Goal: Information Seeking & Learning: Learn about a topic

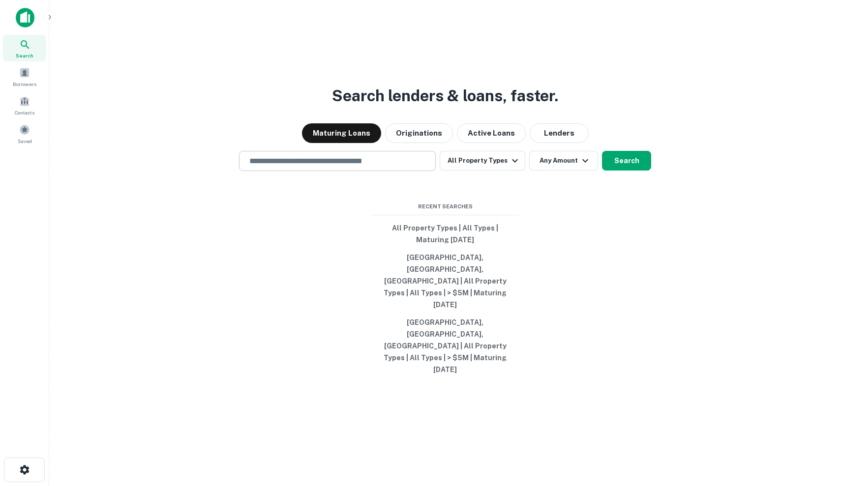
click at [323, 167] on input "text" at bounding box center [337, 160] width 188 height 11
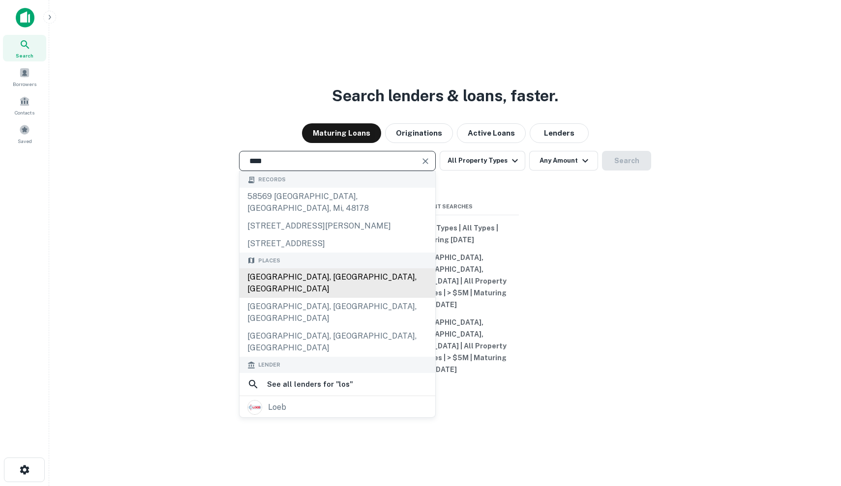
click at [311, 298] on div "Los Angeles, CA, USA" at bounding box center [337, 283] width 196 height 30
type input "**********"
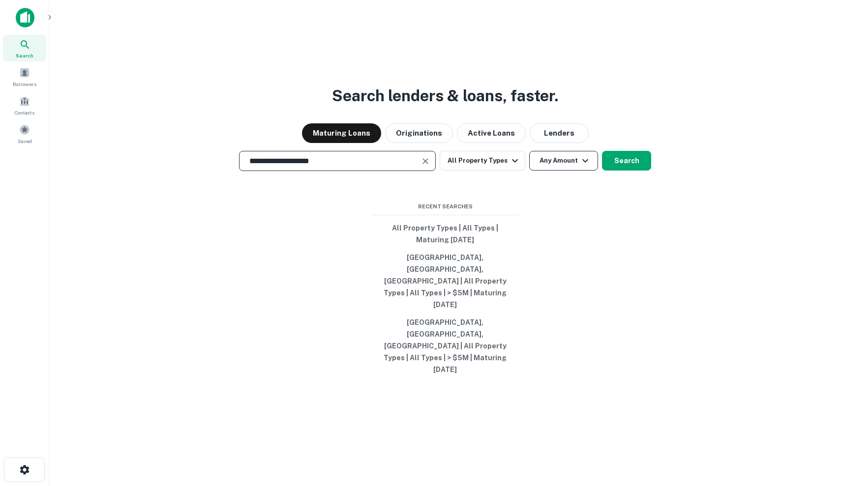
click at [574, 171] on button "Any Amount" at bounding box center [563, 161] width 69 height 20
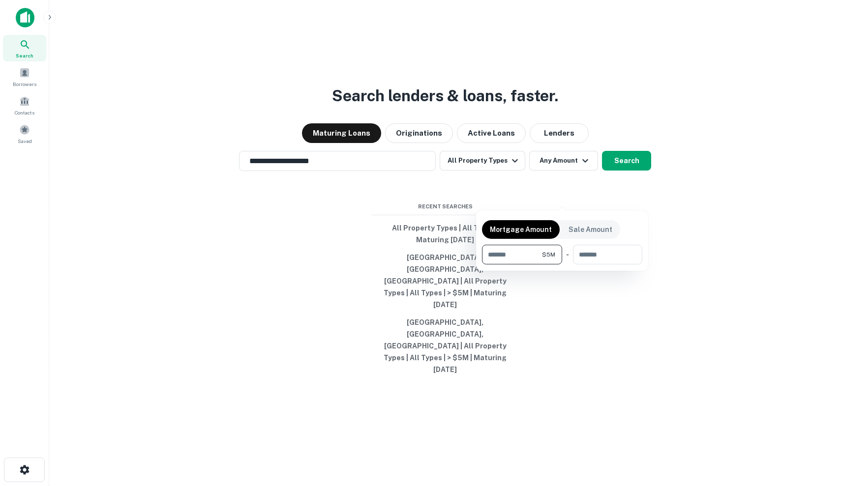
type input "*******"
click at [656, 187] on div at bounding box center [420, 243] width 841 height 486
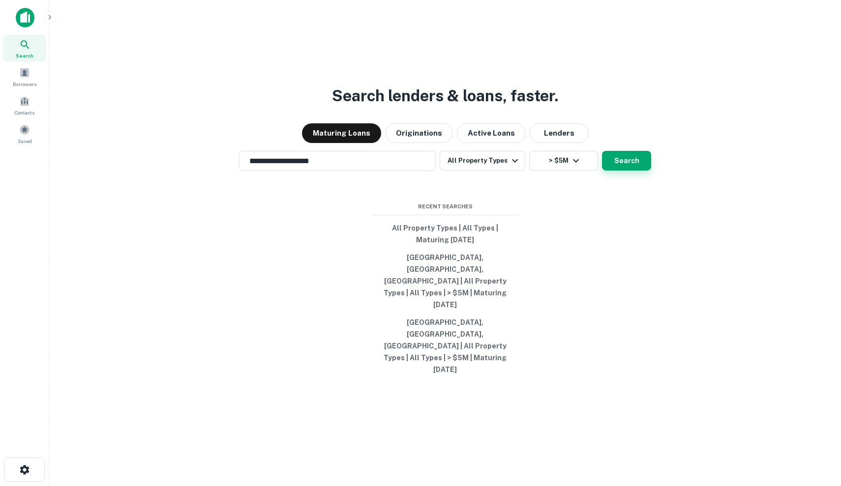
click at [625, 171] on button "Search" at bounding box center [626, 161] width 49 height 20
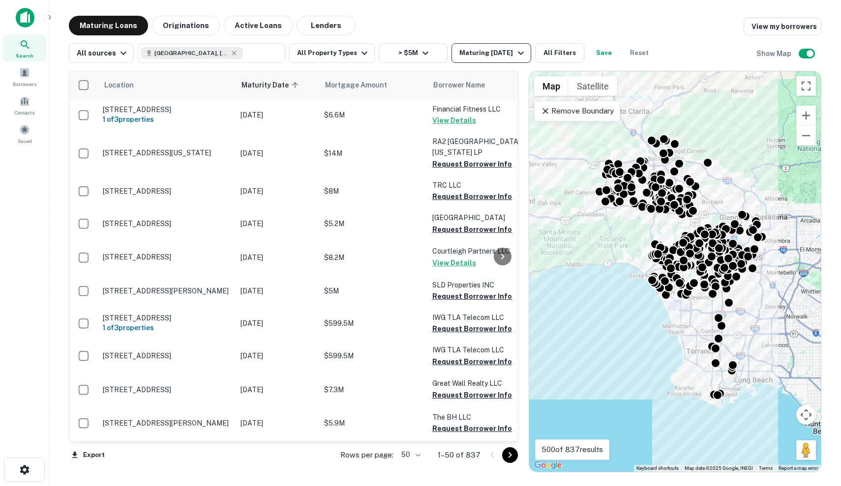
click at [475, 54] on div "Maturing In 1 Year" at bounding box center [492, 53] width 67 height 12
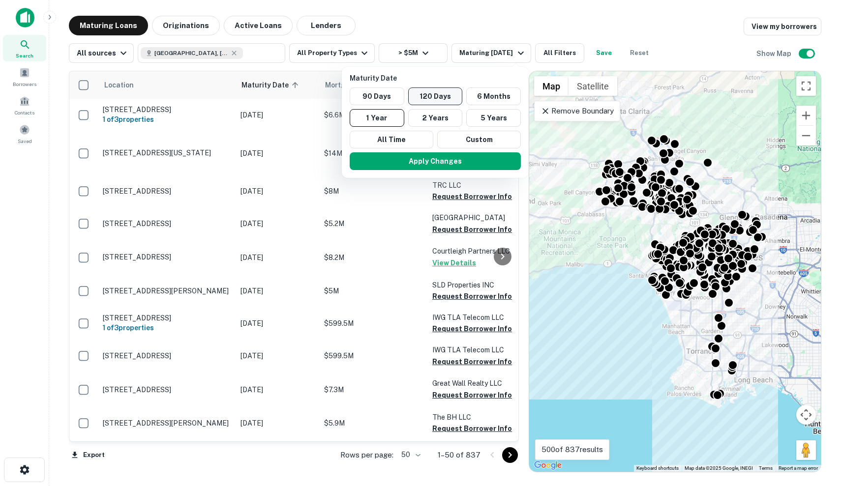
click at [445, 96] on button "120 Days" at bounding box center [435, 97] width 55 height 18
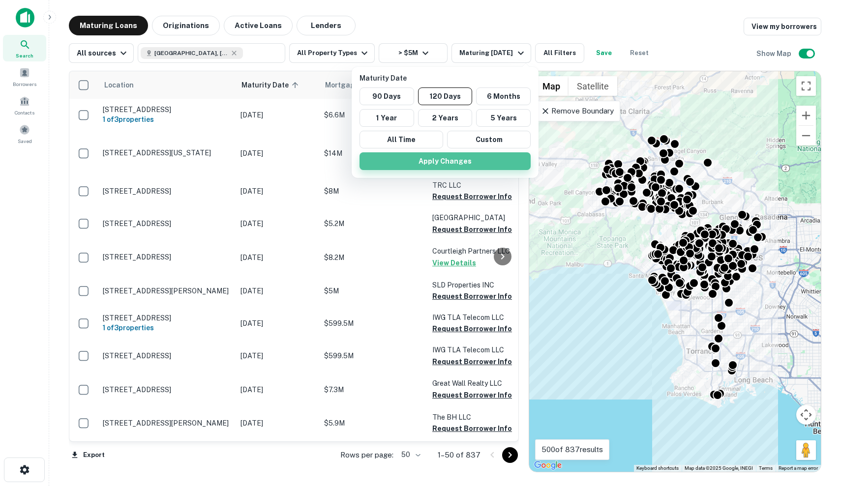
click at [460, 163] on button "Apply Changes" at bounding box center [444, 161] width 171 height 18
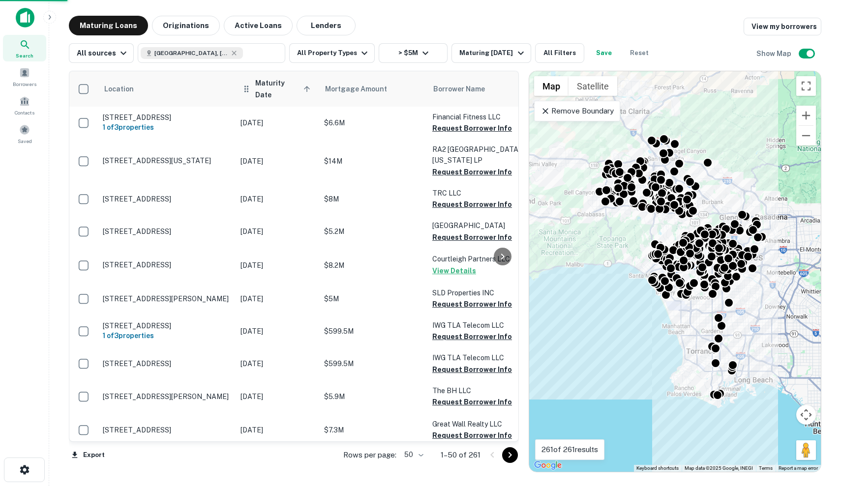
click at [290, 89] on span "Maturity Date sorted ascending" at bounding box center [284, 89] width 58 height 24
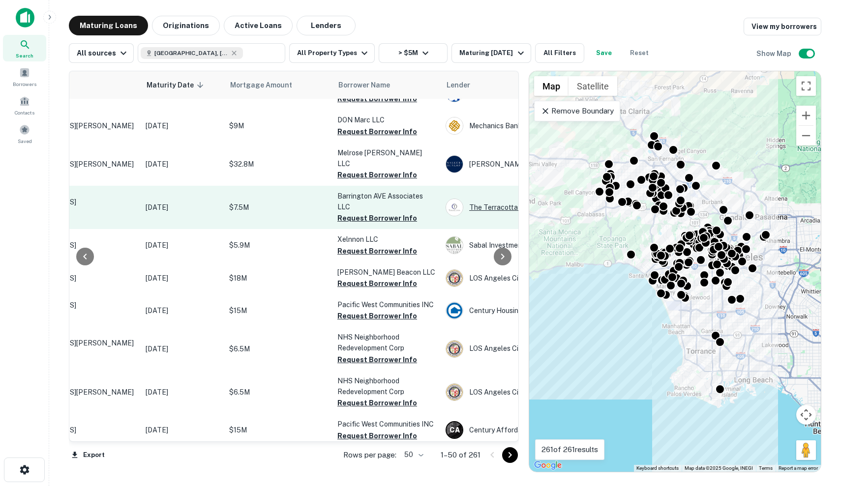
scroll to position [98, 81]
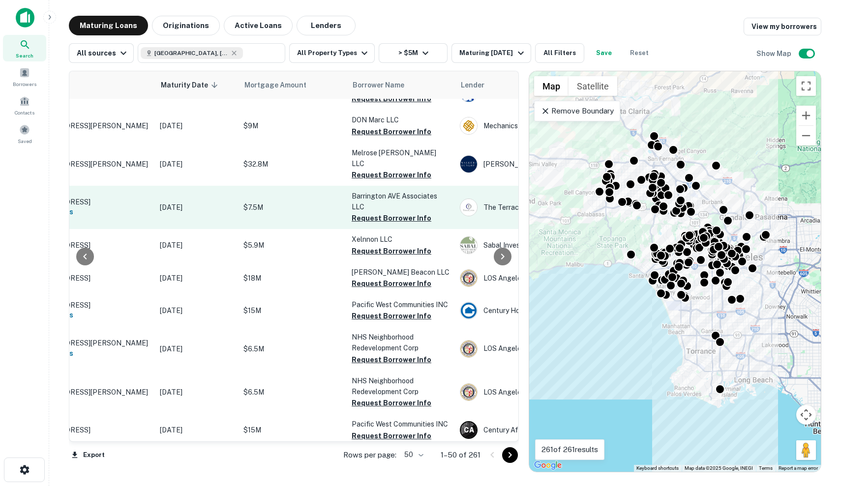
click at [253, 202] on p "$7.5M" at bounding box center [292, 207] width 98 height 11
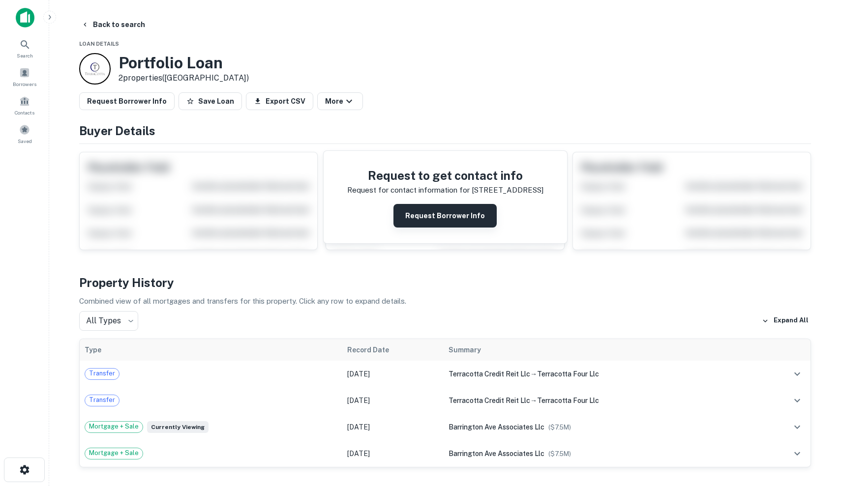
click at [422, 207] on button "Request Borrower Info" at bounding box center [444, 216] width 103 height 24
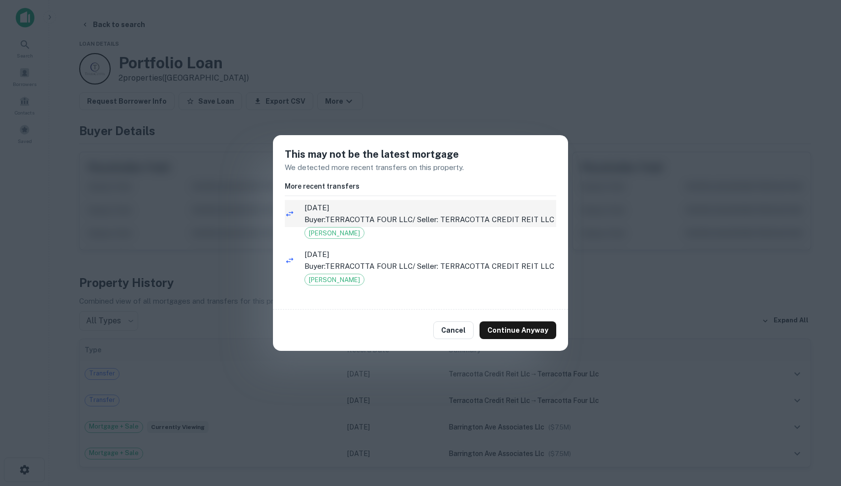
click at [477, 222] on p "Buyer: TERRACOTTA FOUR LLC / Seller: TERRACOTTA CREDIT REIT LLC" at bounding box center [430, 220] width 252 height 12
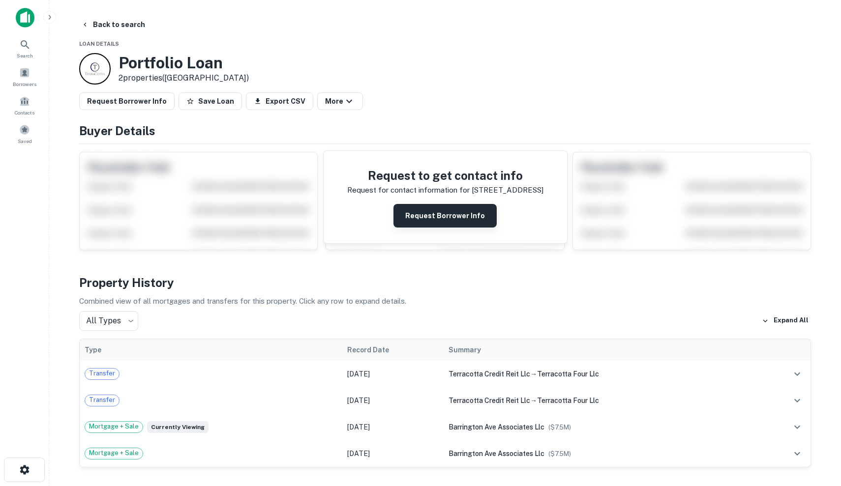
click at [439, 212] on button "Request Borrower Info" at bounding box center [444, 216] width 103 height 24
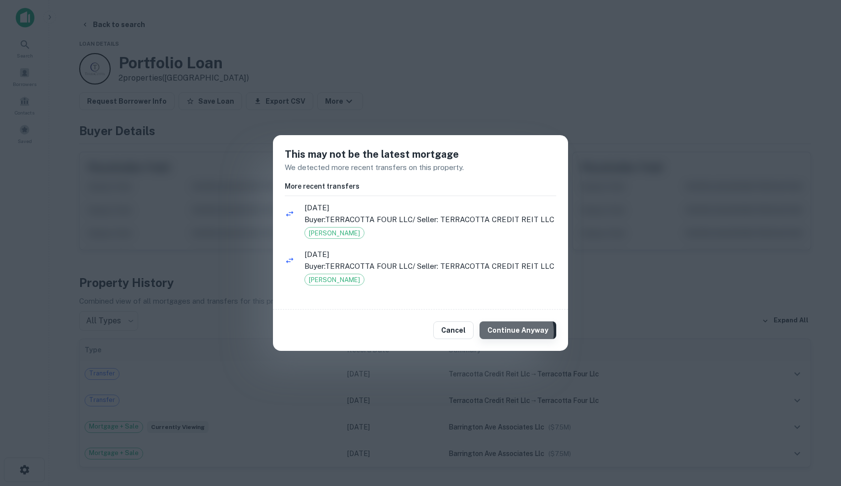
click at [506, 331] on button "Continue Anyway" at bounding box center [517, 331] width 77 height 18
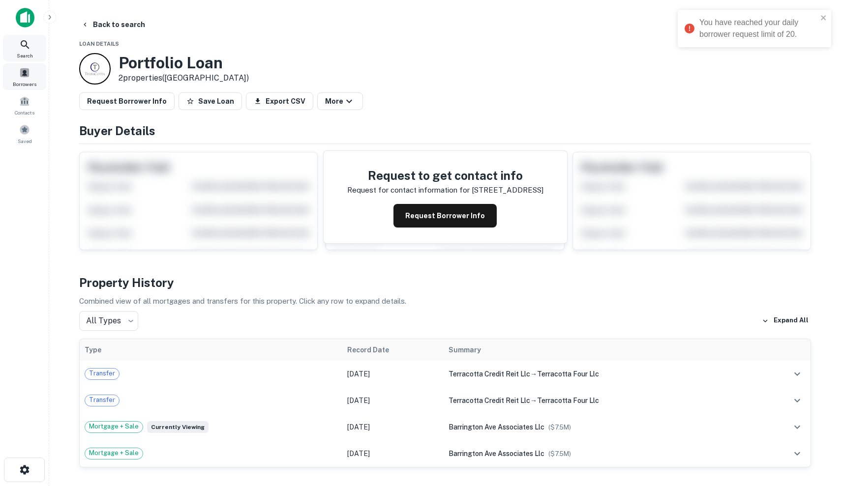
click at [32, 50] on div "Search" at bounding box center [24, 48] width 43 height 27
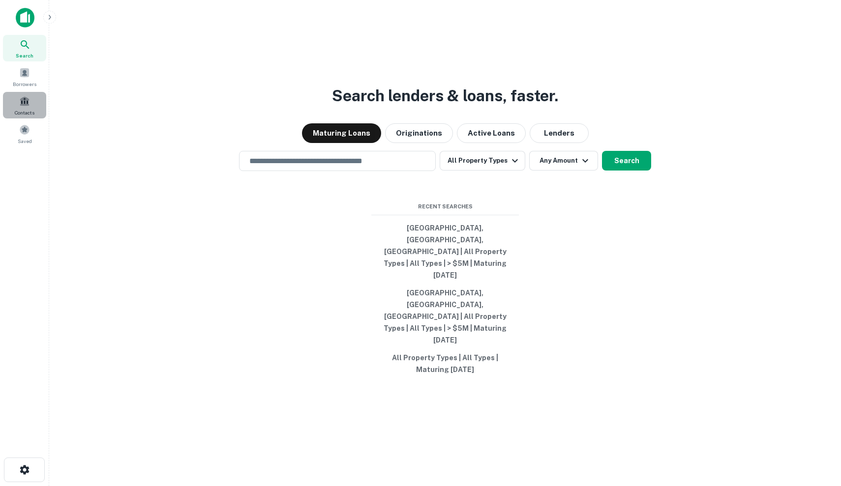
click at [33, 112] on span "Contacts" at bounding box center [25, 113] width 20 height 8
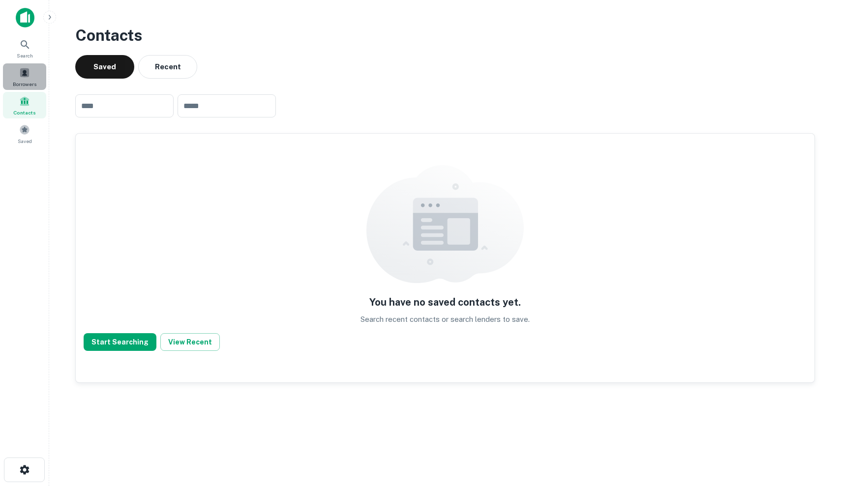
click at [30, 82] on span "Borrowers" at bounding box center [25, 84] width 24 height 8
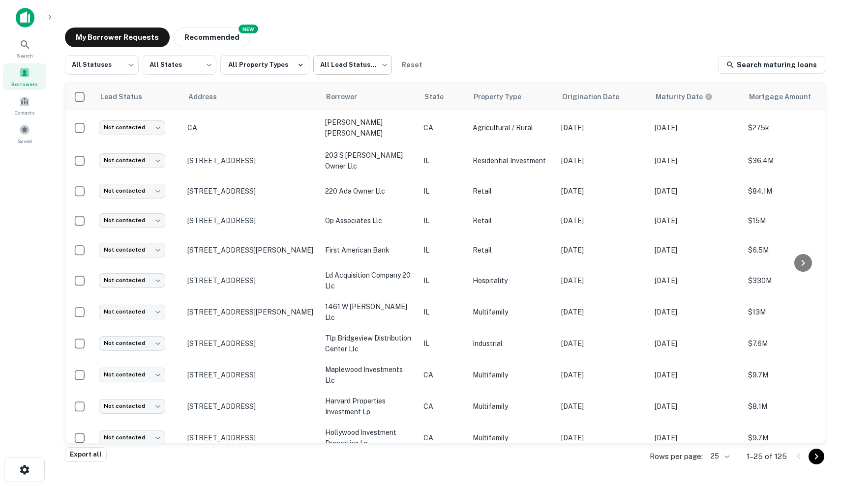
click at [356, 70] on body "Search Borrowers Contacts Saved My Borrower Requests NEW Recommended All Status…" at bounding box center [420, 243] width 841 height 486
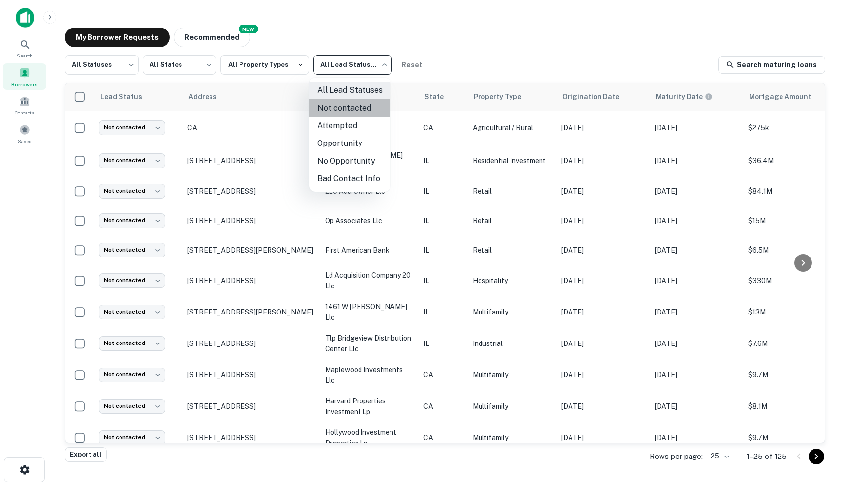
click at [350, 109] on li "Not contacted" at bounding box center [349, 108] width 81 height 18
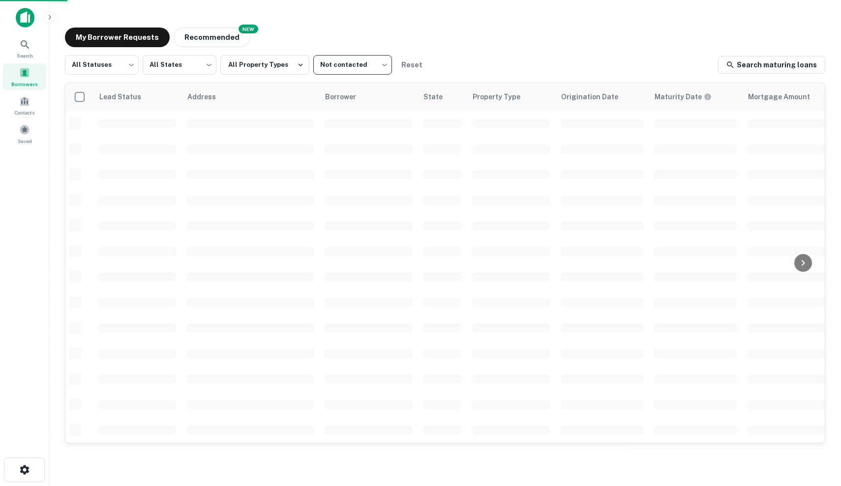
type input "****"
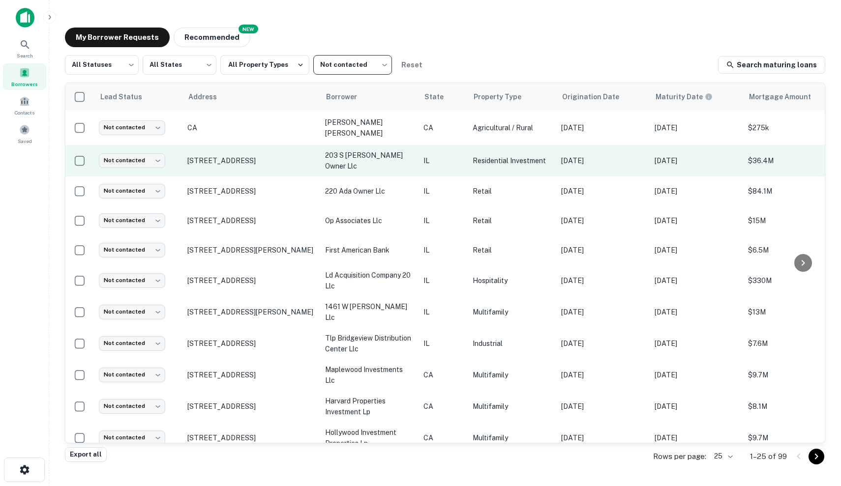
click at [553, 163] on td "Residential Investment" at bounding box center [512, 160] width 89 height 31
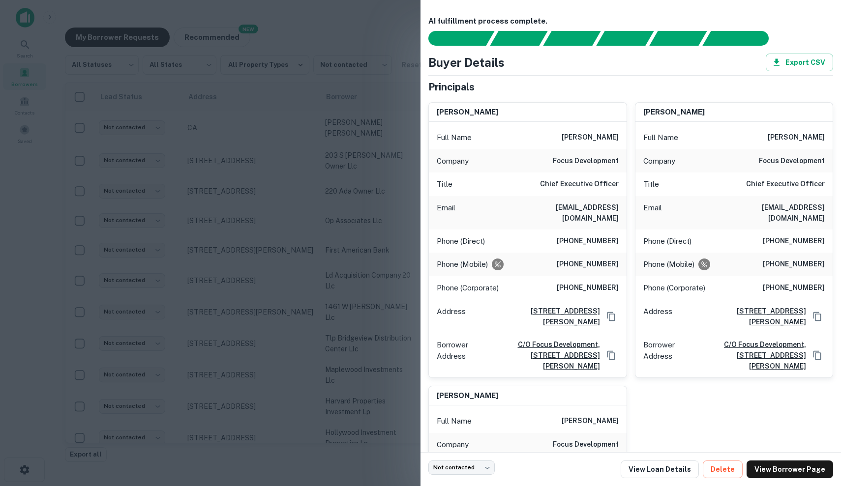
click at [305, 226] on div at bounding box center [420, 243] width 841 height 486
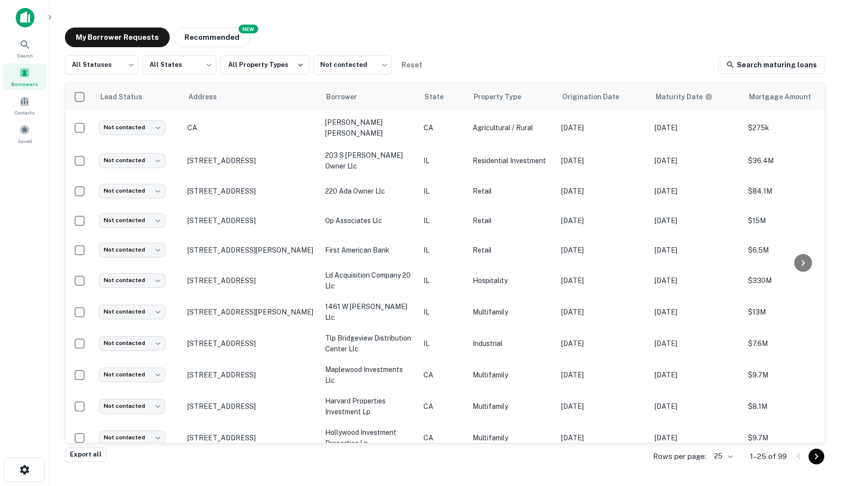
click at [164, 1] on main "My Borrower Requests NEW Recommended All Statuses *** ​ All States *** ​ All Pr…" at bounding box center [445, 243] width 792 height 486
